Goal: Transaction & Acquisition: Purchase product/service

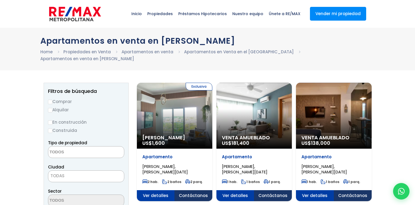
select select
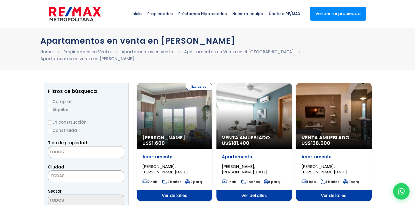
click at [50, 101] on input "Comprar" at bounding box center [50, 102] width 4 height 4
radio input "true"
click at [71, 152] on textarea "Search" at bounding box center [74, 152] width 53 height 12
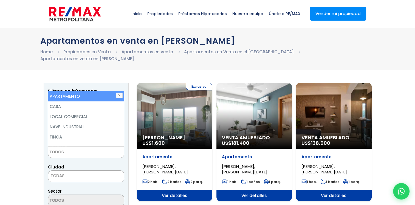
click at [73, 94] on li "APARTAMENTO" at bounding box center [86, 96] width 76 height 10
select select "apartment"
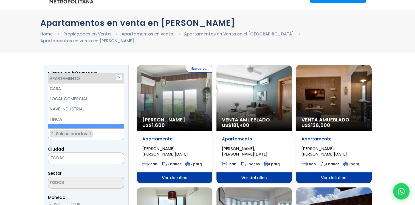
scroll to position [27, 0]
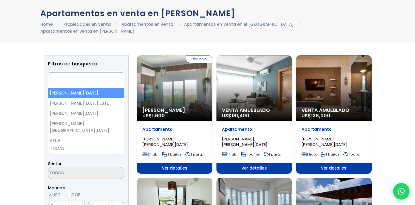
click at [68, 148] on span "TODAS" at bounding box center [86, 148] width 76 height 8
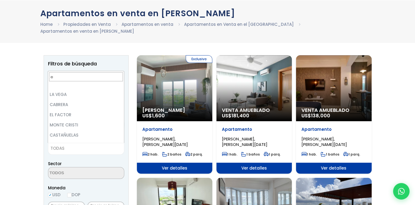
scroll to position [0, 0]
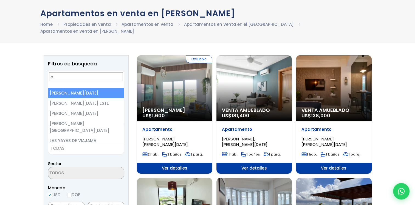
type input "e"
select select "1"
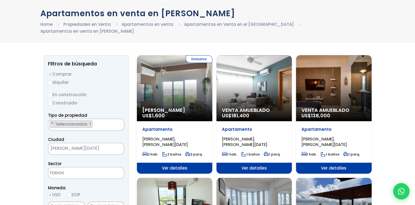
click at [64, 172] on textarea "Search" at bounding box center [74, 173] width 53 height 12
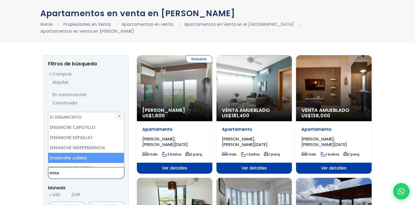
type textarea "ensa"
click at [76, 157] on li "Ensanche Julieta" at bounding box center [86, 158] width 76 height 10
select select "16420"
click at [76, 157] on li "Ensanche Julieta" at bounding box center [86, 158] width 76 height 10
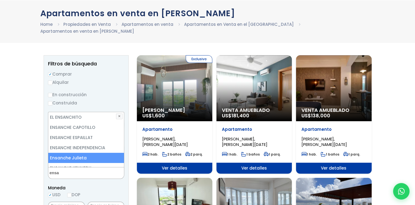
click at [76, 157] on li "Ensanche Julieta" at bounding box center [86, 158] width 76 height 10
select select "16420"
click at [76, 157] on li "Ensanche Julieta" at bounding box center [86, 158] width 76 height 10
select select "16420"
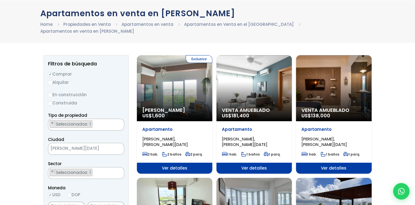
click at [107, 192] on div "Moneda USD DOP" at bounding box center [86, 191] width 76 height 15
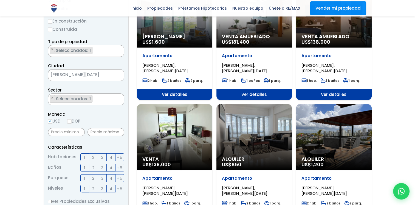
scroll to position [110, 0]
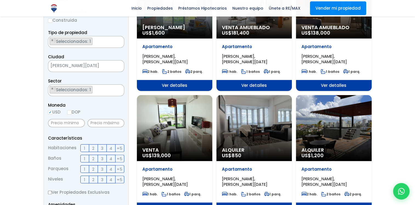
click at [86, 149] on label "1" at bounding box center [84, 148] width 9 height 8
click at [0, 0] on input "1" at bounding box center [0, 0] width 0 height 0
click at [93, 156] on span "2" at bounding box center [93, 158] width 2 height 7
click at [0, 0] on input "2" at bounding box center [0, 0] width 0 height 0
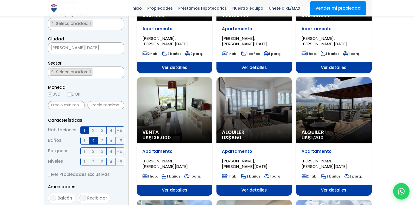
scroll to position [137, 0]
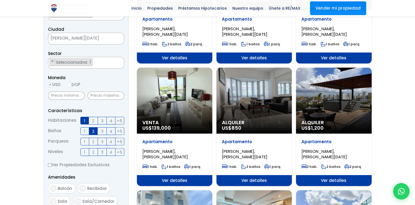
click at [83, 152] on label "1" at bounding box center [84, 152] width 9 height 8
click at [0, 0] on input "1" at bounding box center [0, 0] width 0 height 0
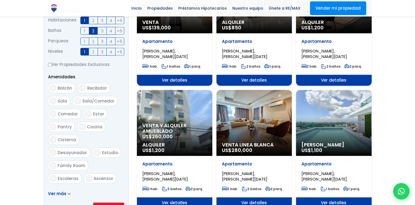
scroll to position [247, 0]
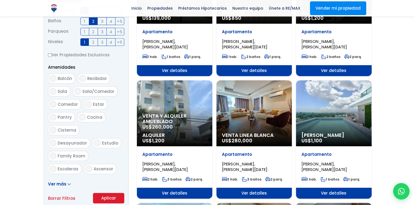
click at [88, 165] on input "Ascensor" at bounding box center [89, 168] width 7 height 7
checkbox input "true"
click at [54, 93] on input "Sala" at bounding box center [53, 91] width 7 height 7
checkbox input "true"
click at [53, 102] on input "Comedor" at bounding box center [53, 104] width 7 height 7
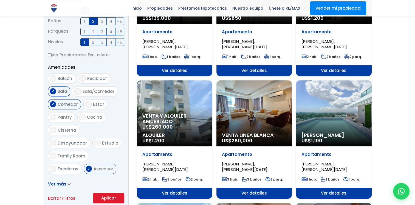
click at [54, 102] on input "Comedor" at bounding box center [53, 104] width 7 height 7
checkbox input "false"
click at [54, 92] on input "Sala" at bounding box center [53, 91] width 7 height 7
checkbox input "false"
click at [77, 91] on input "Sala/Comedor" at bounding box center [77, 91] width 7 height 7
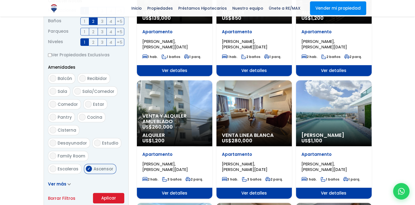
checkbox input "true"
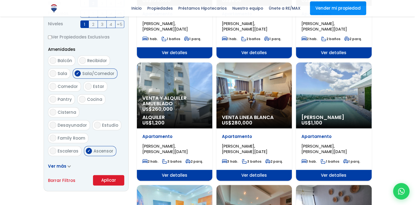
scroll to position [274, 0]
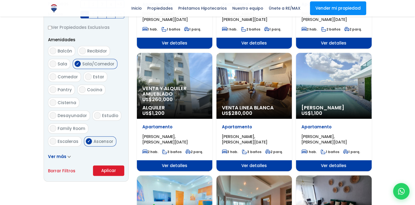
click at [61, 155] on span "Ver más" at bounding box center [57, 156] width 18 height 6
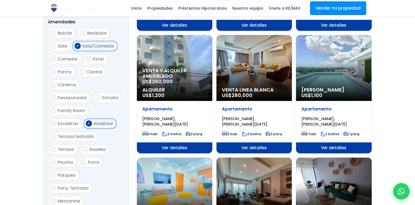
scroll to position [302, 0]
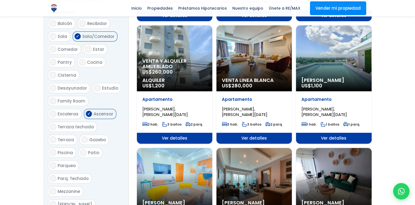
click at [78, 147] on label "Patio" at bounding box center [90, 152] width 24 height 10
click at [80, 149] on input "Patio" at bounding box center [83, 152] width 7 height 7
checkbox input "true"
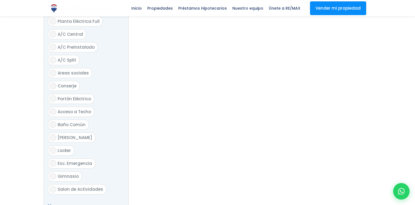
scroll to position [686, 0]
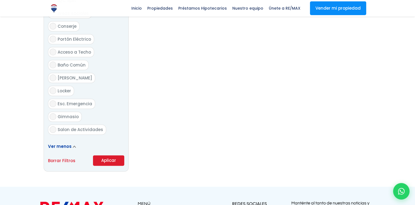
click at [120, 155] on button "Aplicar" at bounding box center [108, 160] width 31 height 10
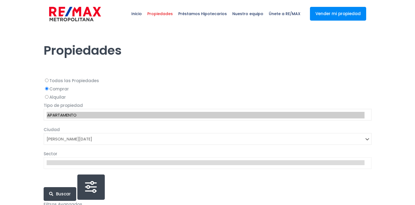
select select "1"
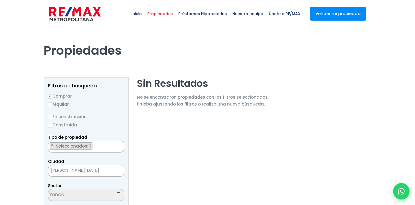
scroll to position [471, 0]
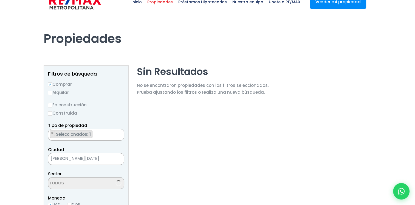
select select "16420"
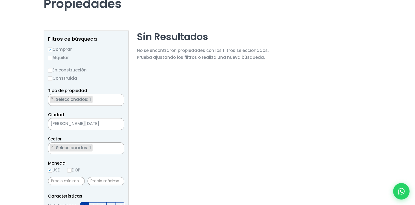
scroll to position [0, 0]
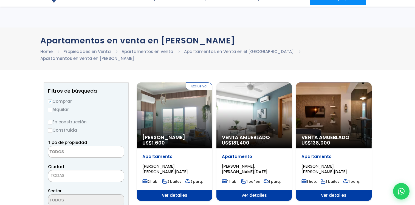
select select "1"
